Goal: Transaction & Acquisition: Purchase product/service

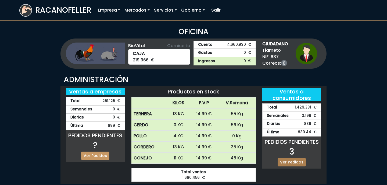
click at [299, 161] on link "Ver Pedidos" at bounding box center [292, 162] width 28 height 8
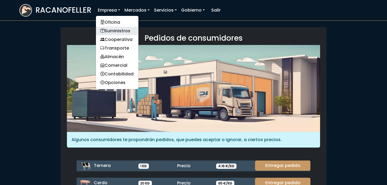
click at [121, 30] on link "Suministros" at bounding box center [117, 31] width 43 height 9
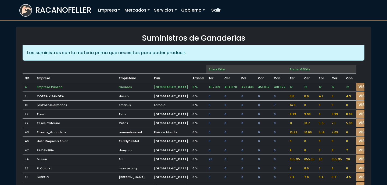
click at [356, 88] on link "VISITAR" at bounding box center [365, 87] width 19 height 8
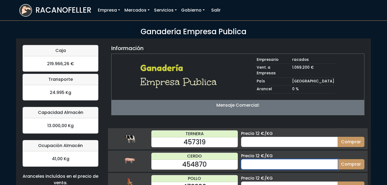
click at [288, 159] on input "number" at bounding box center [289, 164] width 97 height 10
type input "70"
click at [338, 159] on button "Comprar" at bounding box center [351, 164] width 27 height 10
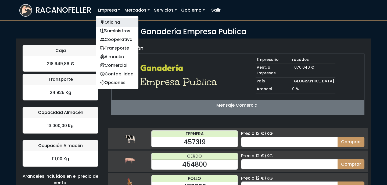
click at [114, 23] on link "Oficina" at bounding box center [117, 22] width 43 height 9
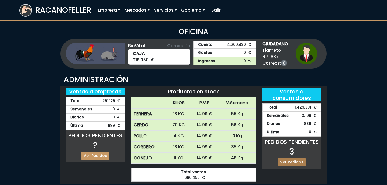
click at [302, 163] on link "Ver Pedidos" at bounding box center [292, 162] width 28 height 8
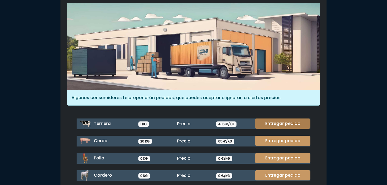
scroll to position [42, 0]
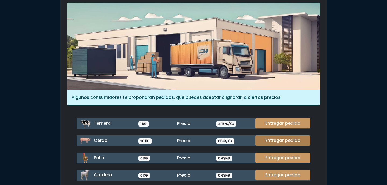
click at [285, 139] on link "Entregar pedido" at bounding box center [282, 140] width 55 height 10
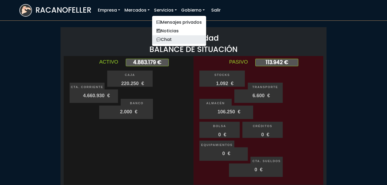
click at [177, 38] on link "Chat" at bounding box center [179, 39] width 54 height 9
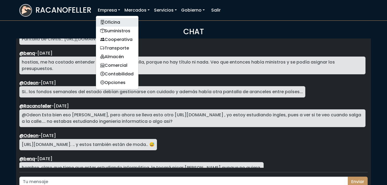
click at [122, 19] on link "Oficina" at bounding box center [117, 22] width 43 height 9
